Goal: Understand process/instructions: Learn about a topic

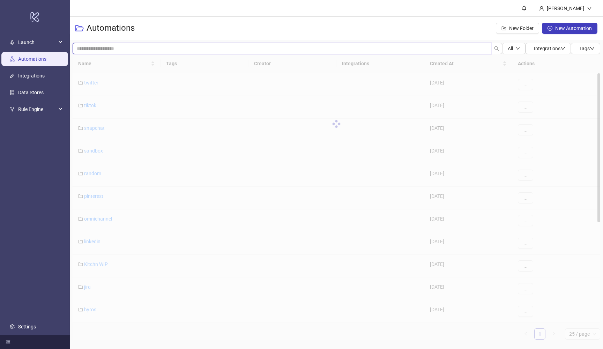
click at [206, 53] on input "search" at bounding box center [282, 48] width 419 height 11
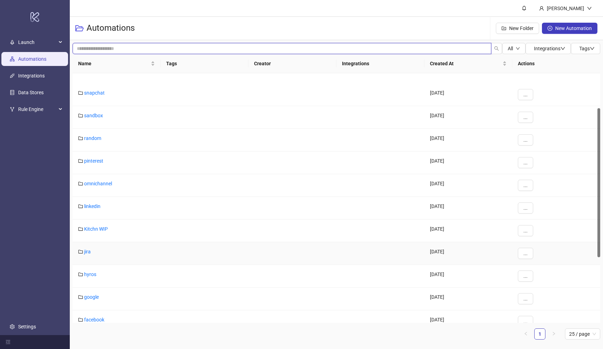
scroll to position [64, 0]
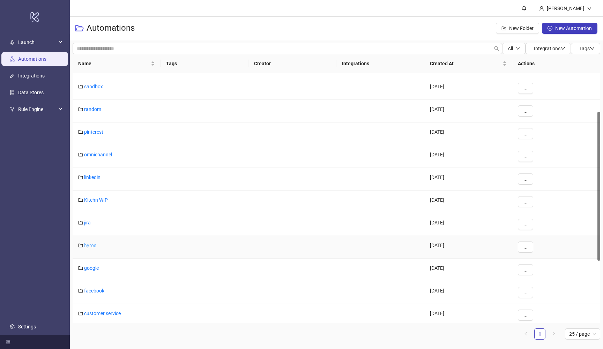
click at [89, 246] on link "hyros" at bounding box center [90, 246] width 12 height 6
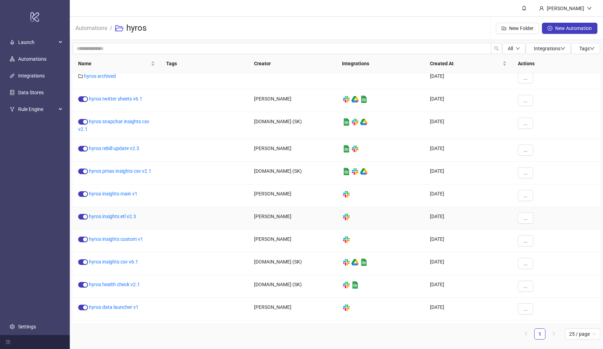
click at [126, 219] on div "hyros insights etl v2.3" at bounding box center [117, 218] width 88 height 23
click at [123, 217] on link "hyros insights etl v2.3" at bounding box center [112, 217] width 47 height 6
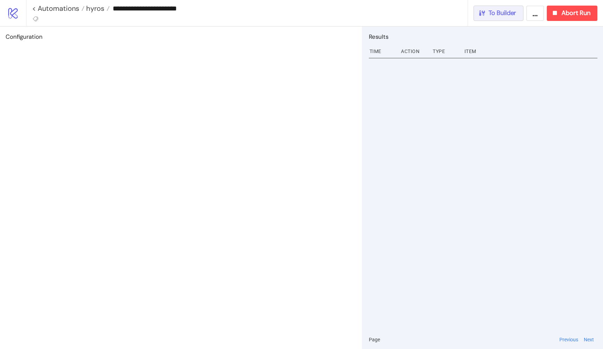
click at [494, 13] on span "To Builder" at bounding box center [503, 13] width 28 height 8
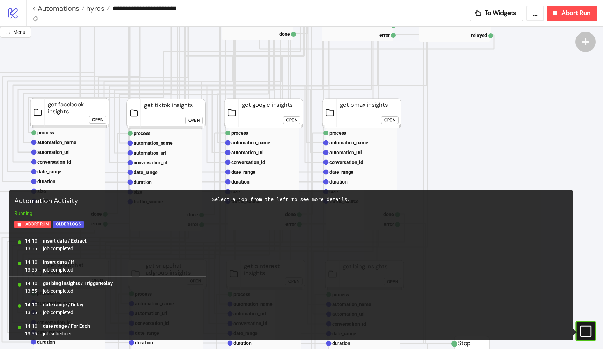
scroll to position [247, 126]
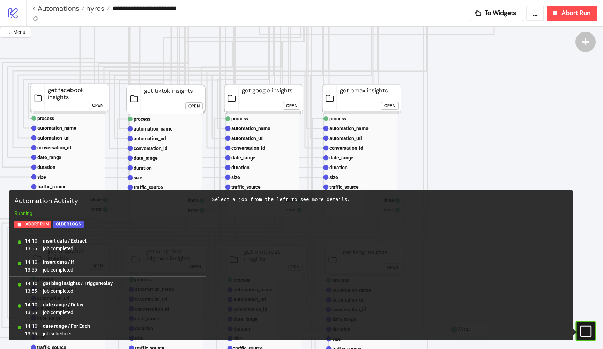
click at [100, 105] on div "Open" at bounding box center [97, 106] width 11 height 8
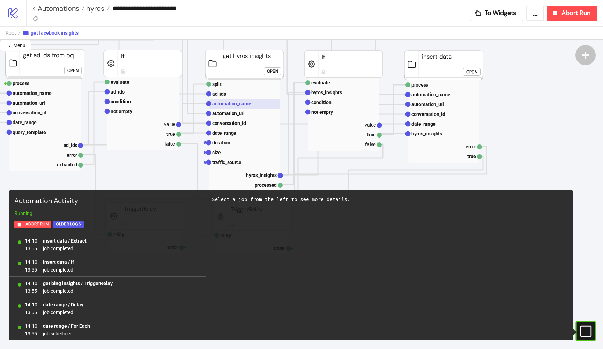
scroll to position [182, 126]
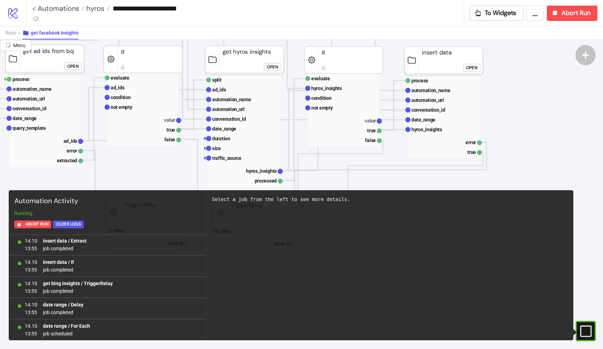
click at [273, 64] on div "Open" at bounding box center [272, 67] width 11 height 8
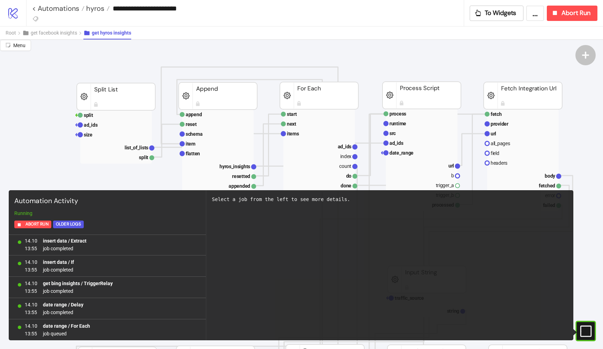
scroll to position [60, 37]
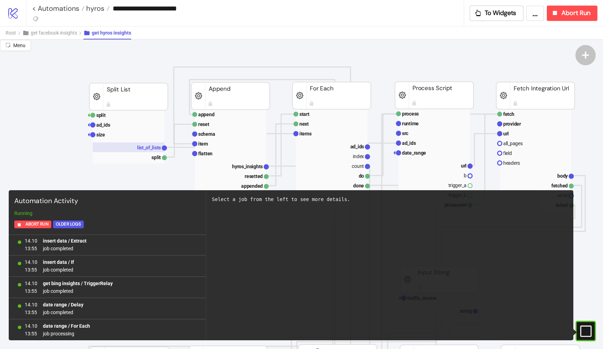
click at [146, 146] on text "list_of_lists" at bounding box center [149, 148] width 24 height 6
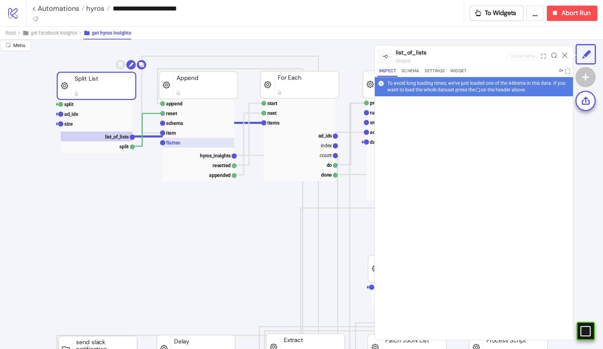
scroll to position [71, 74]
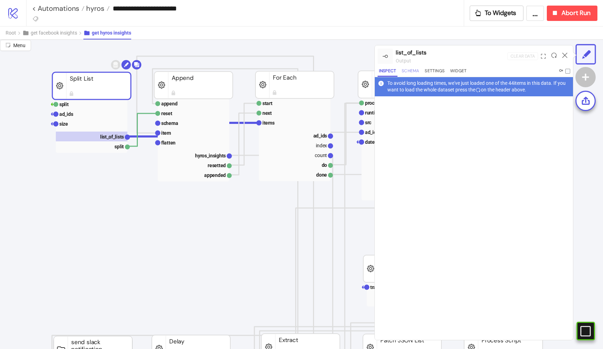
click at [411, 71] on button "Schema" at bounding box center [410, 71] width 20 height 9
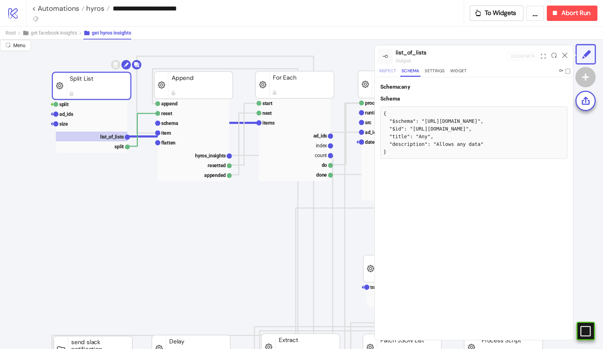
click at [392, 71] on button "Inspect" at bounding box center [388, 71] width 20 height 9
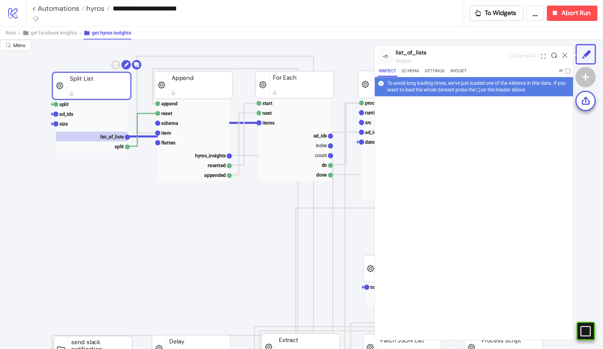
click at [555, 56] on icon at bounding box center [554, 55] width 5 height 5
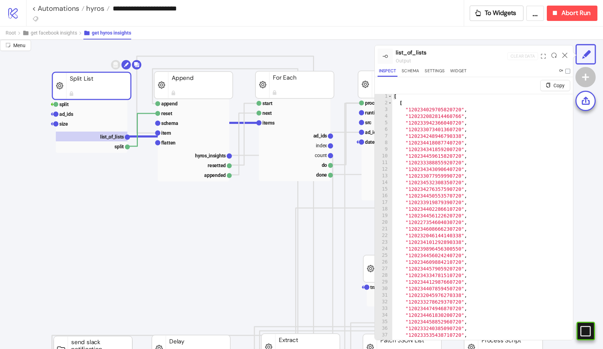
scroll to position [7, 0]
click at [79, 111] on rect at bounding box center [92, 114] width 72 height 10
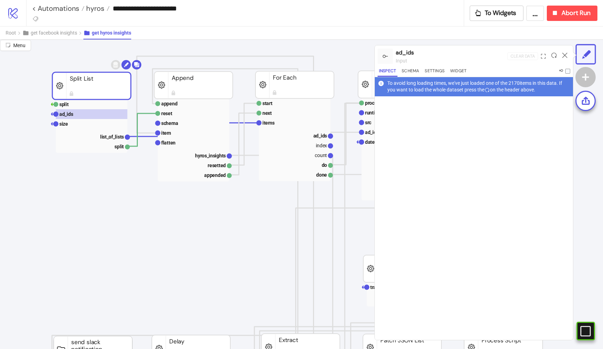
click at [553, 58] on div at bounding box center [554, 56] width 11 height 19
click at [554, 56] on icon at bounding box center [554, 55] width 5 height 5
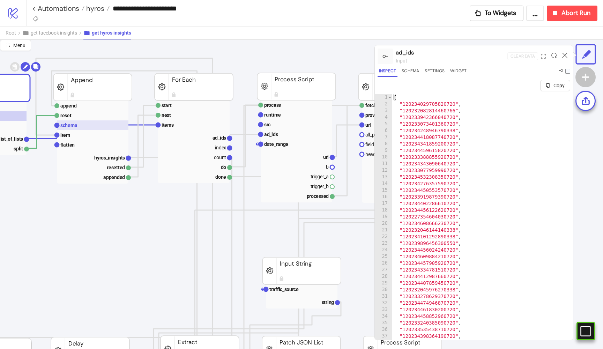
scroll to position [69, 186]
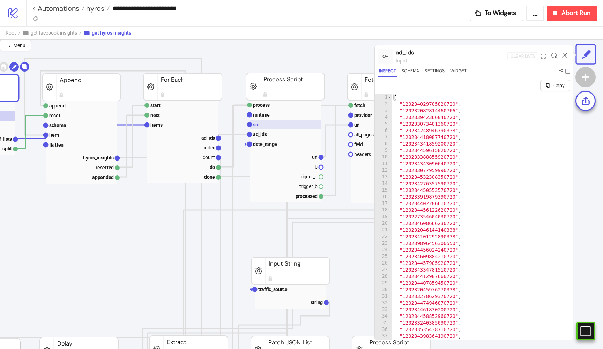
click at [262, 126] on rect at bounding box center [286, 125] width 72 height 10
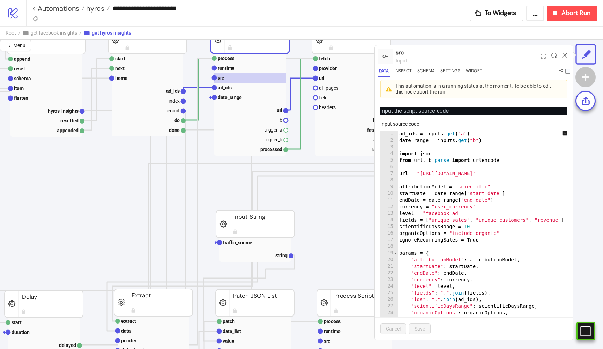
scroll to position [117, 222]
